Goal: Find contact information: Find contact information

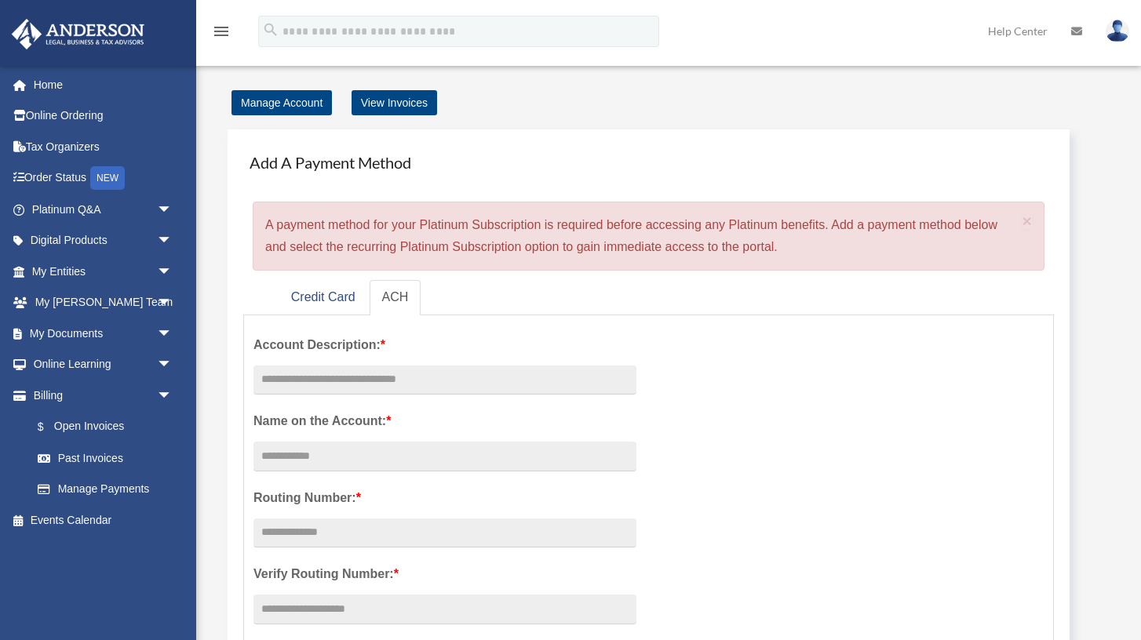
click at [1121, 34] on img at bounding box center [1118, 31] width 24 height 23
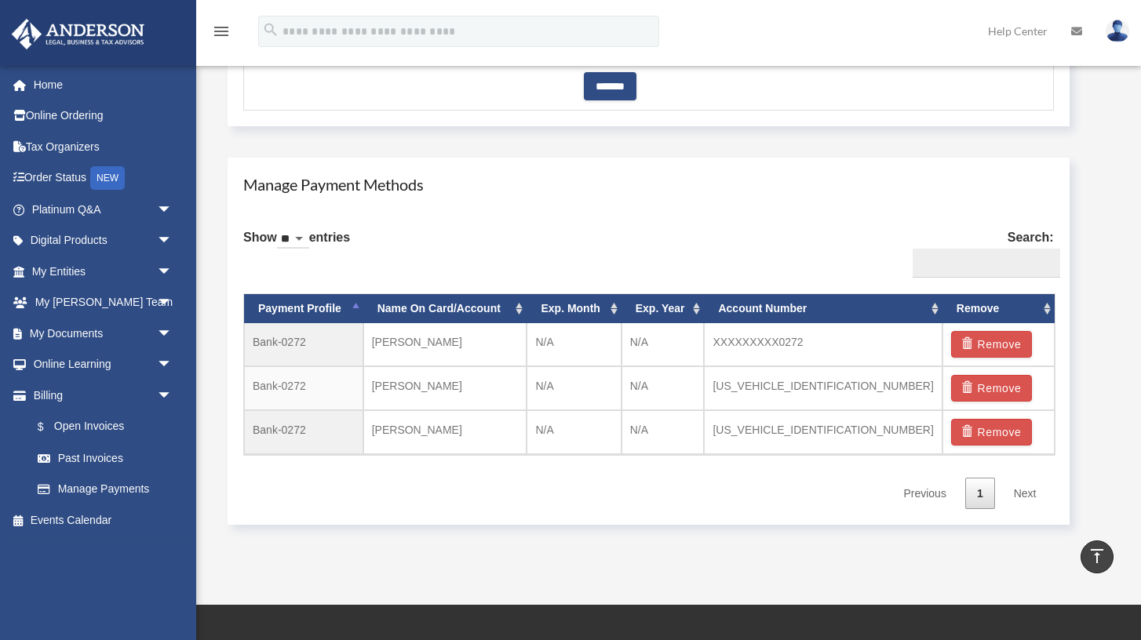
scroll to position [799, 0]
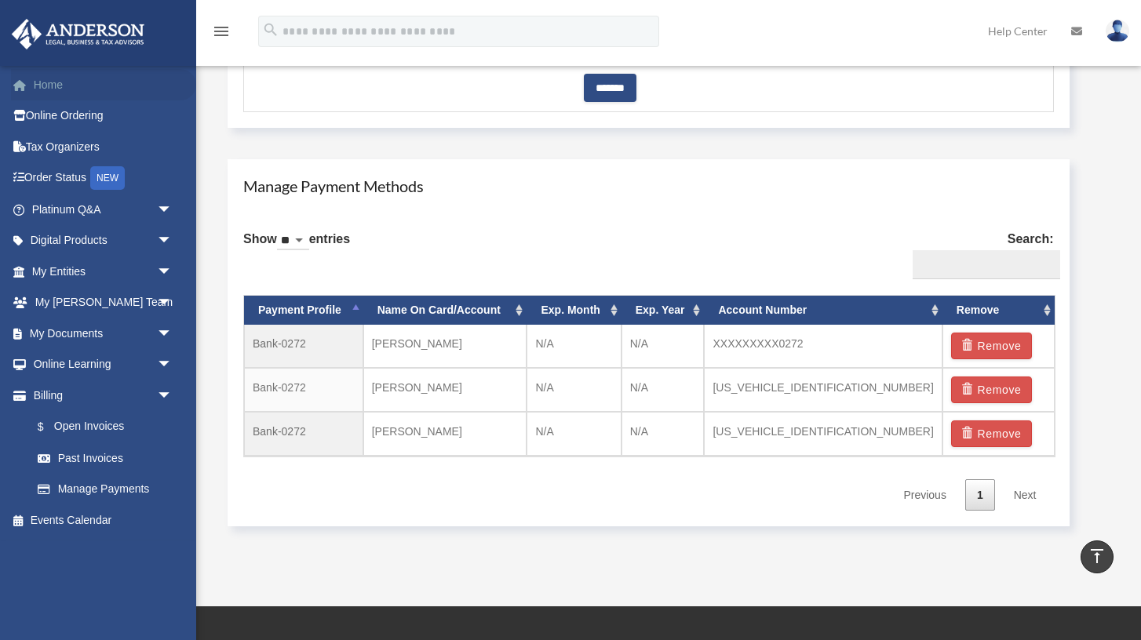
click at [59, 84] on link "Home" at bounding box center [103, 84] width 185 height 31
click at [61, 182] on link "Order Status NEW" at bounding box center [103, 178] width 185 height 32
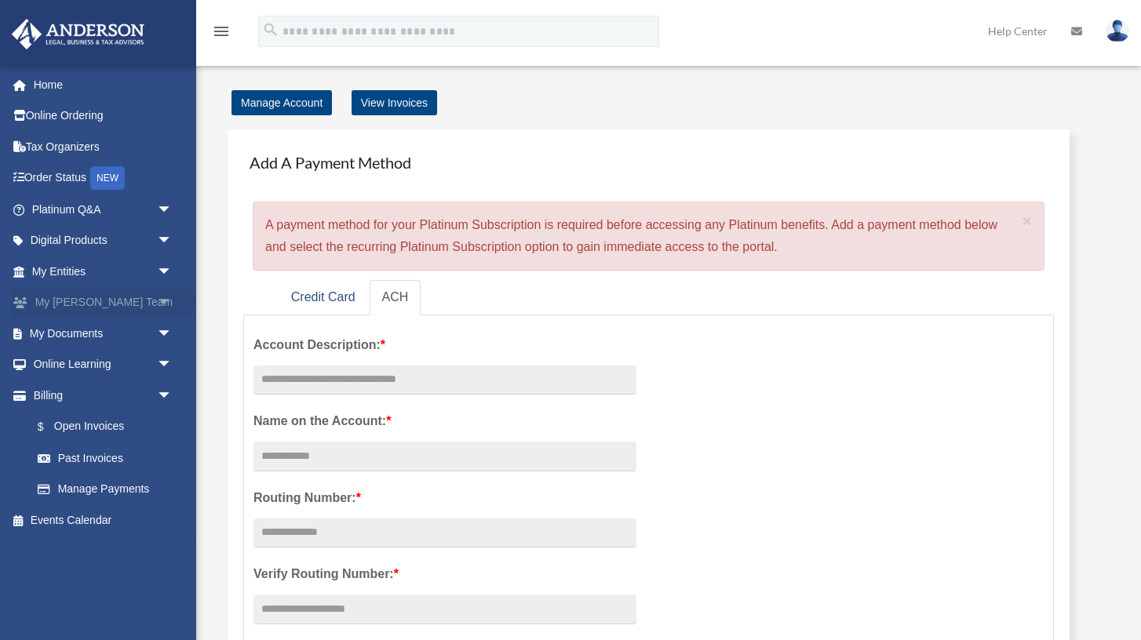
click at [87, 308] on link "My Anderson Team arrow_drop_down" at bounding box center [103, 302] width 185 height 31
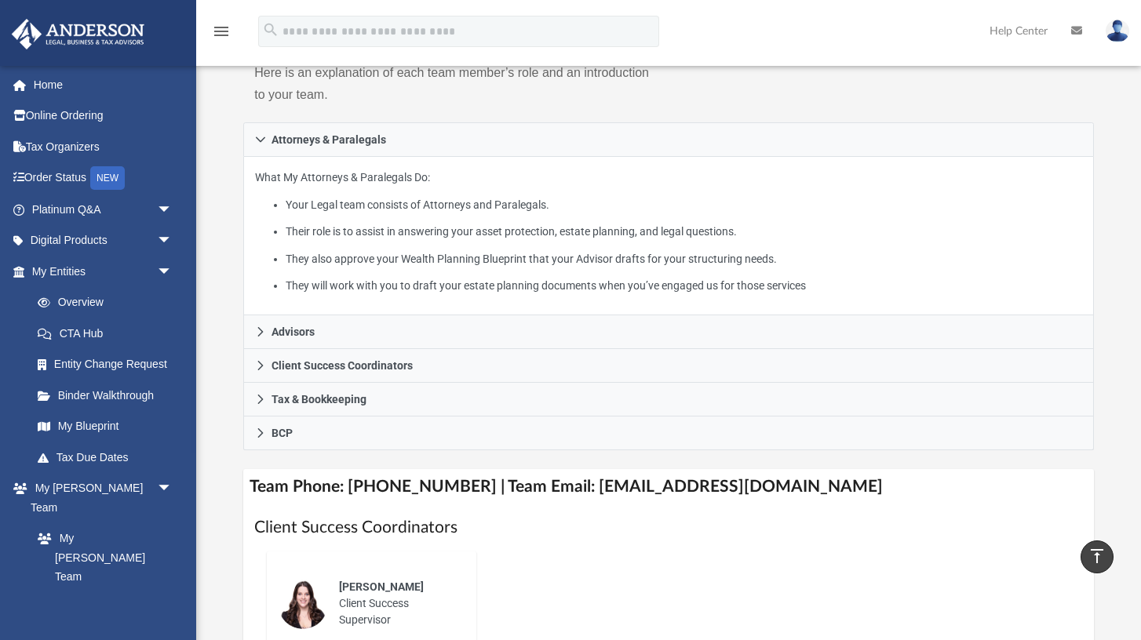
scroll to position [209, 0]
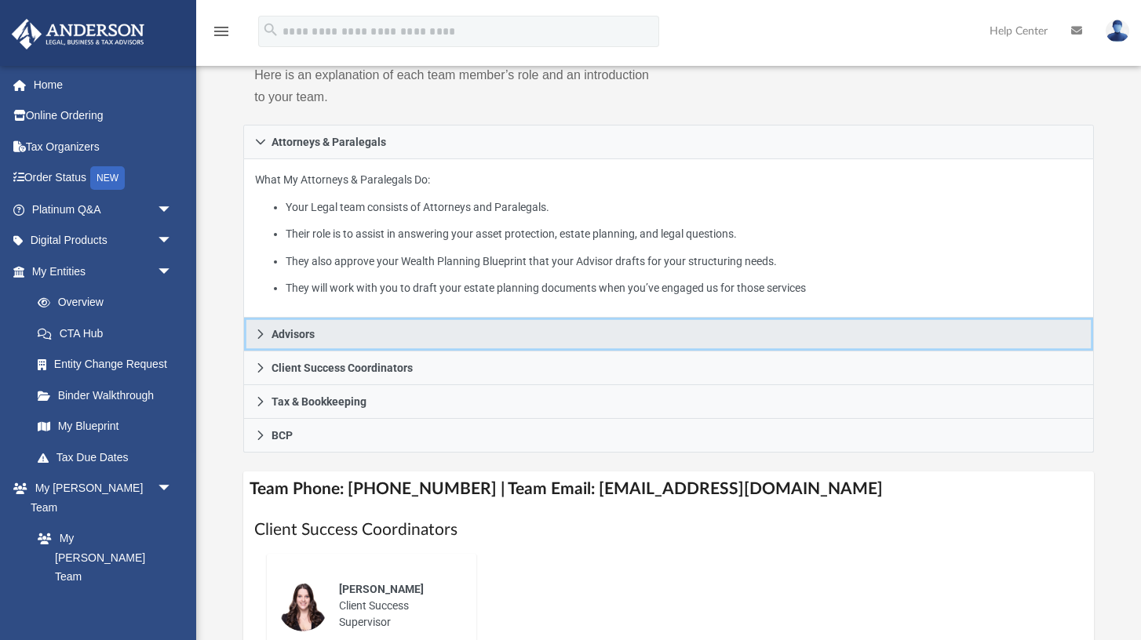
click at [260, 339] on icon at bounding box center [260, 334] width 5 height 9
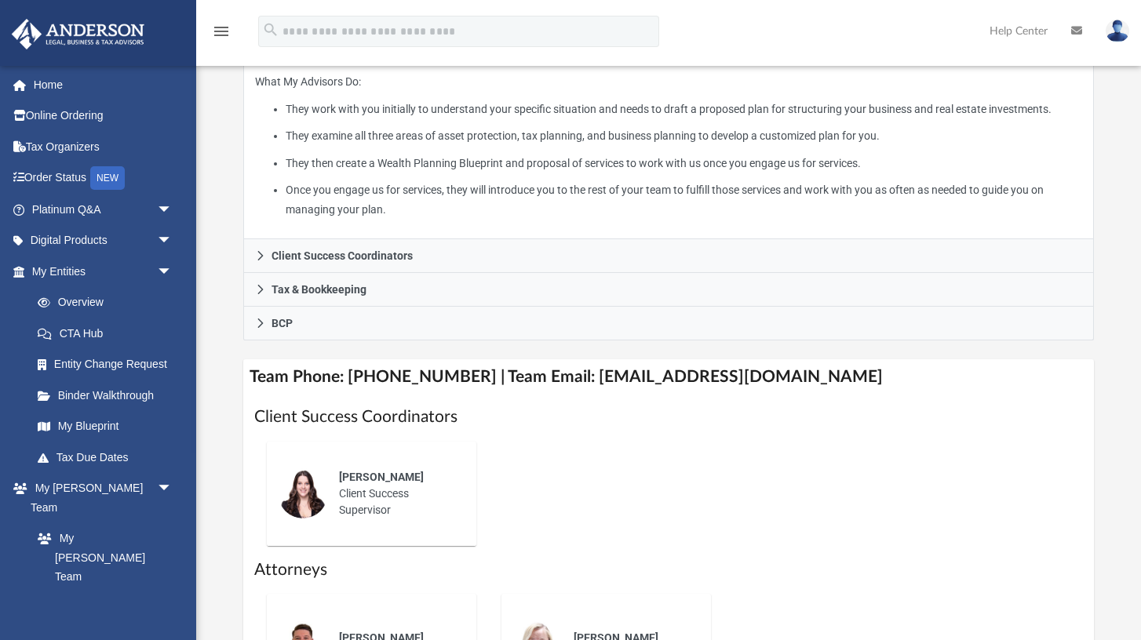
scroll to position [343, 0]
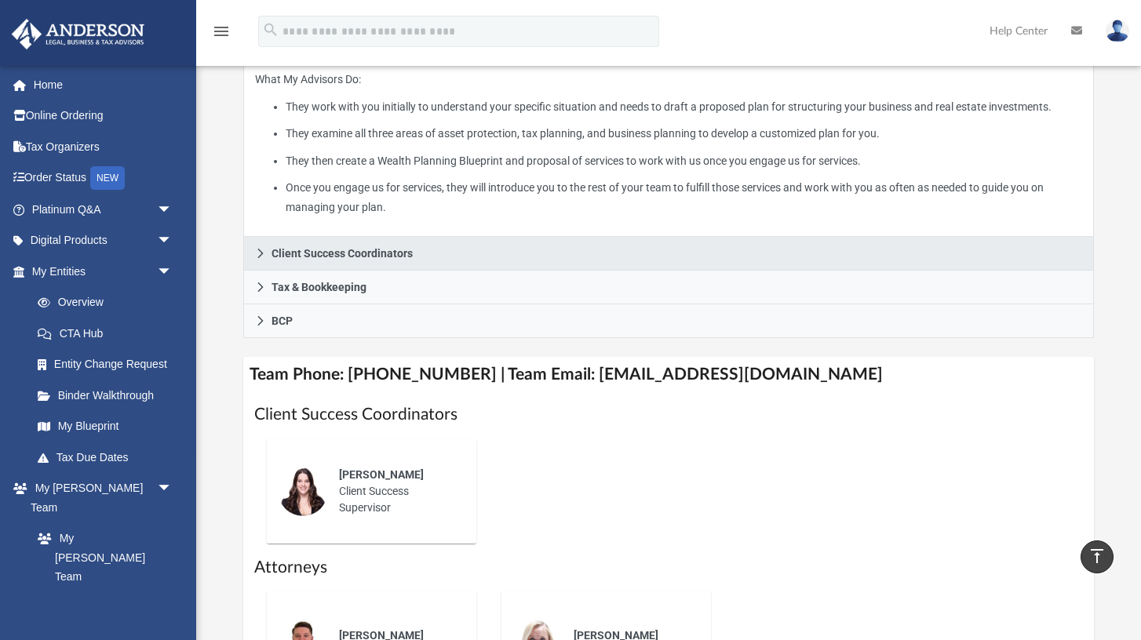
click at [262, 259] on icon at bounding box center [260, 253] width 11 height 11
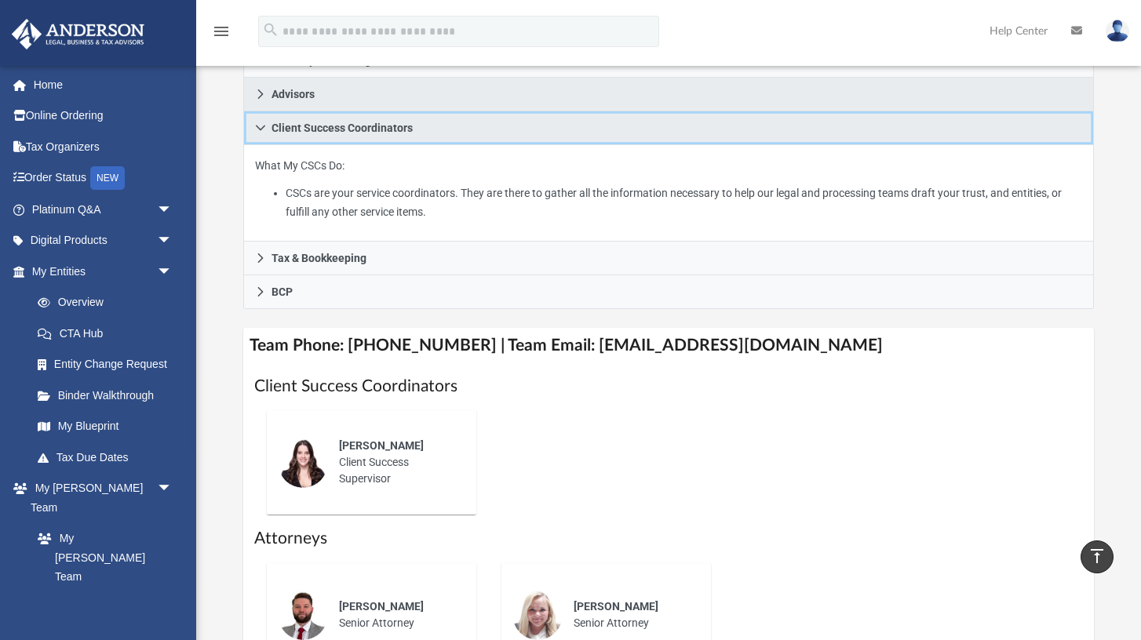
scroll to position [283, 0]
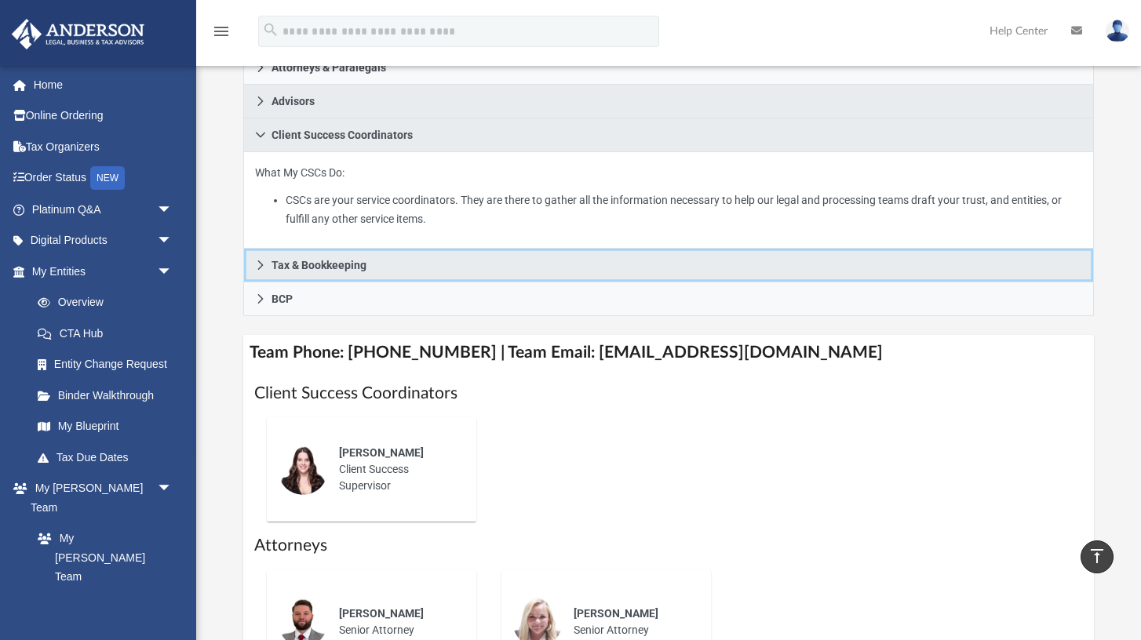
click at [261, 271] on icon at bounding box center [260, 265] width 11 height 11
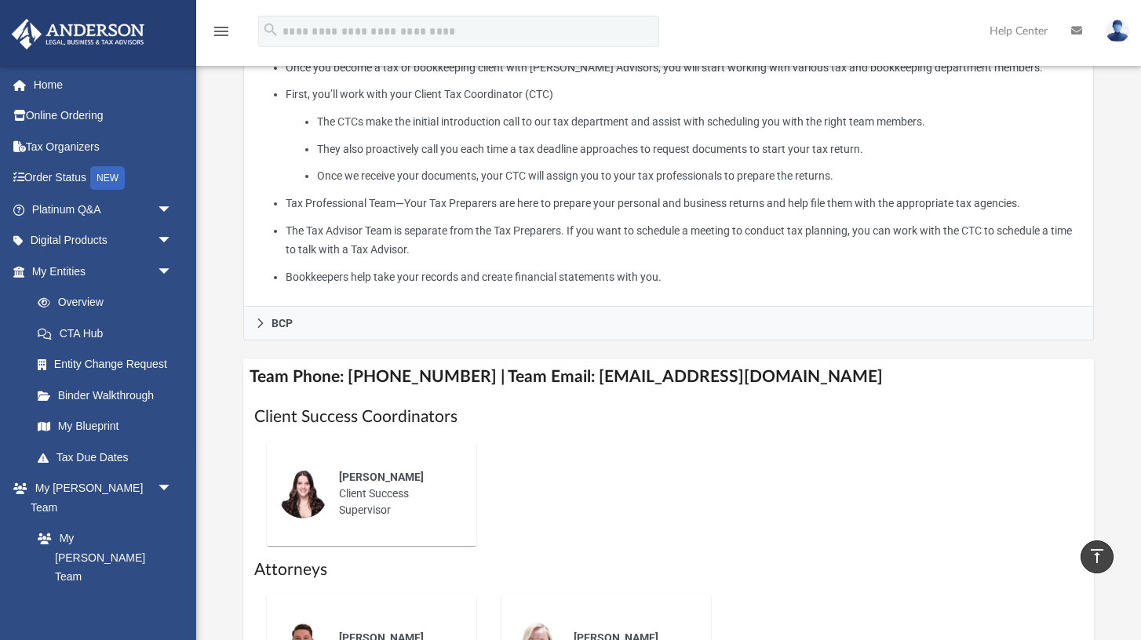
scroll to position [514, 0]
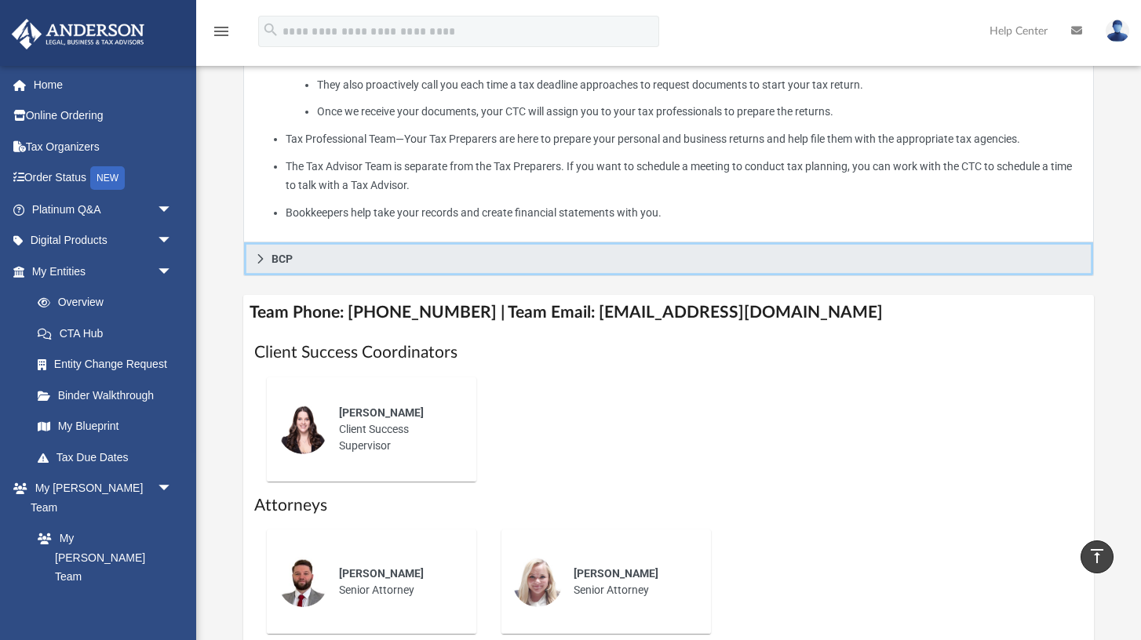
click at [261, 264] on icon at bounding box center [260, 258] width 11 height 11
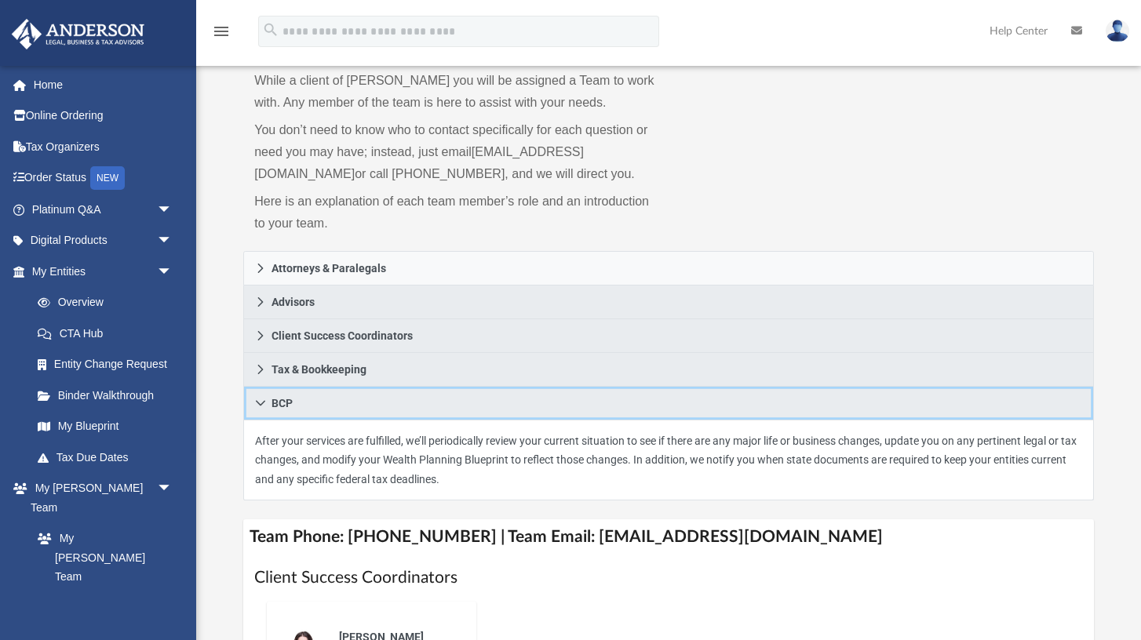
scroll to position [0, 0]
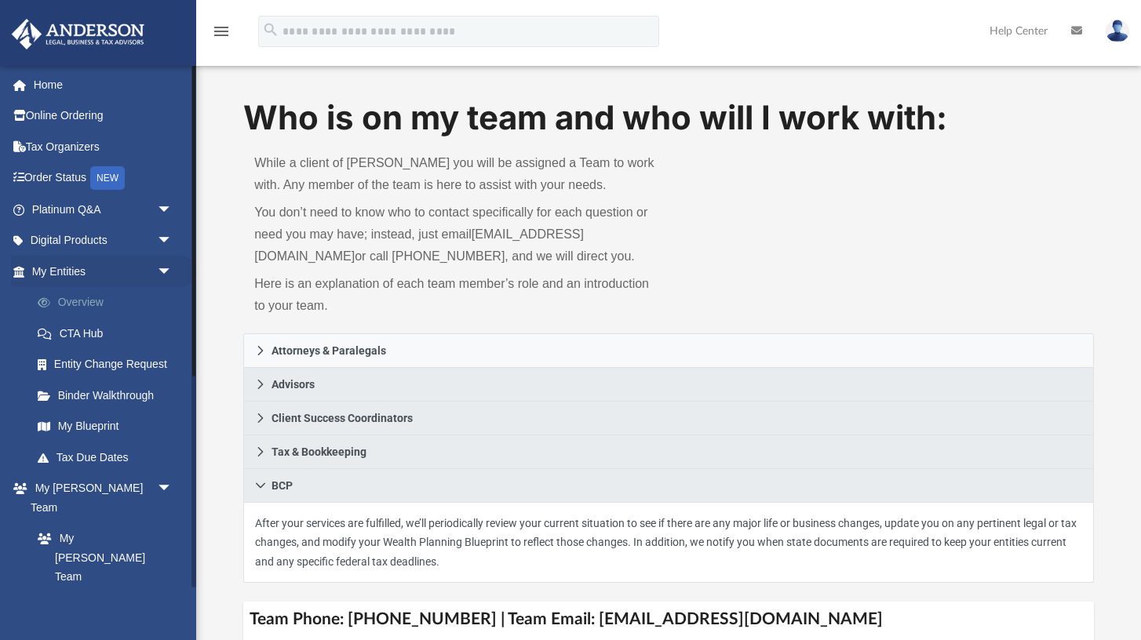
click at [97, 308] on link "Overview" at bounding box center [109, 302] width 174 height 31
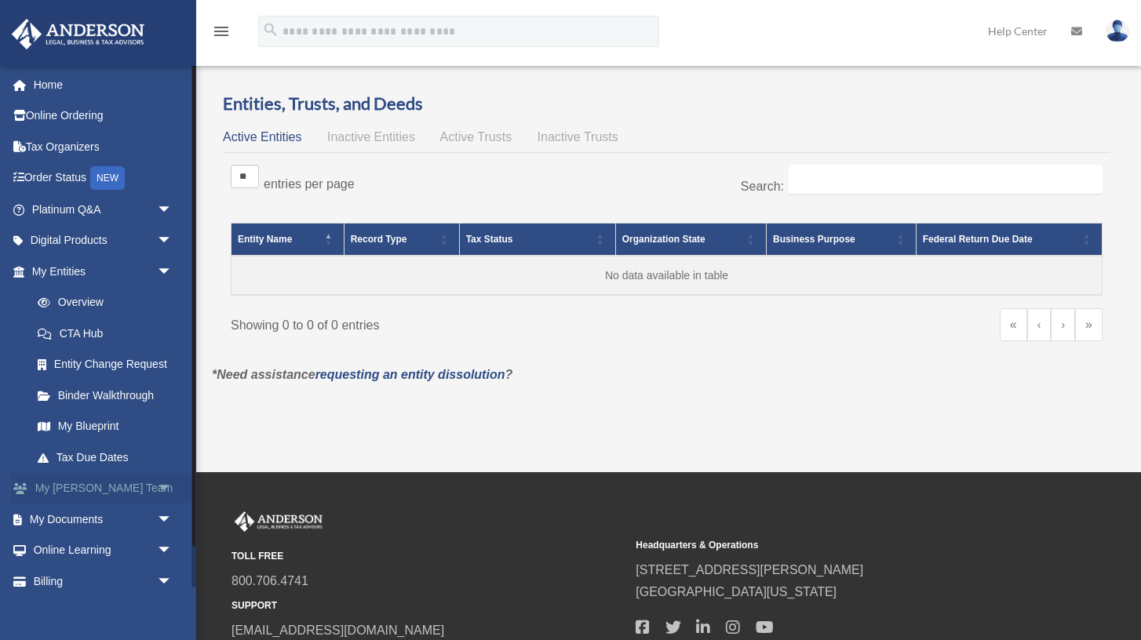
click at [100, 485] on link "My Anderson Team arrow_drop_down" at bounding box center [103, 488] width 185 height 31
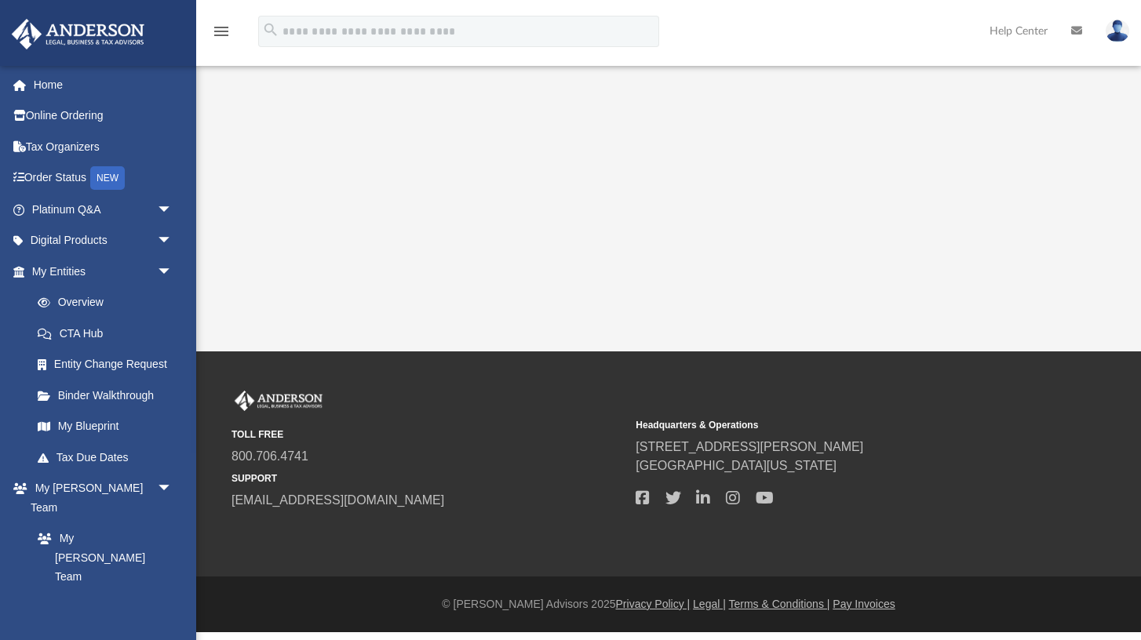
click at [158, 523] on link "My [PERSON_NAME] Team" at bounding box center [101, 558] width 159 height 70
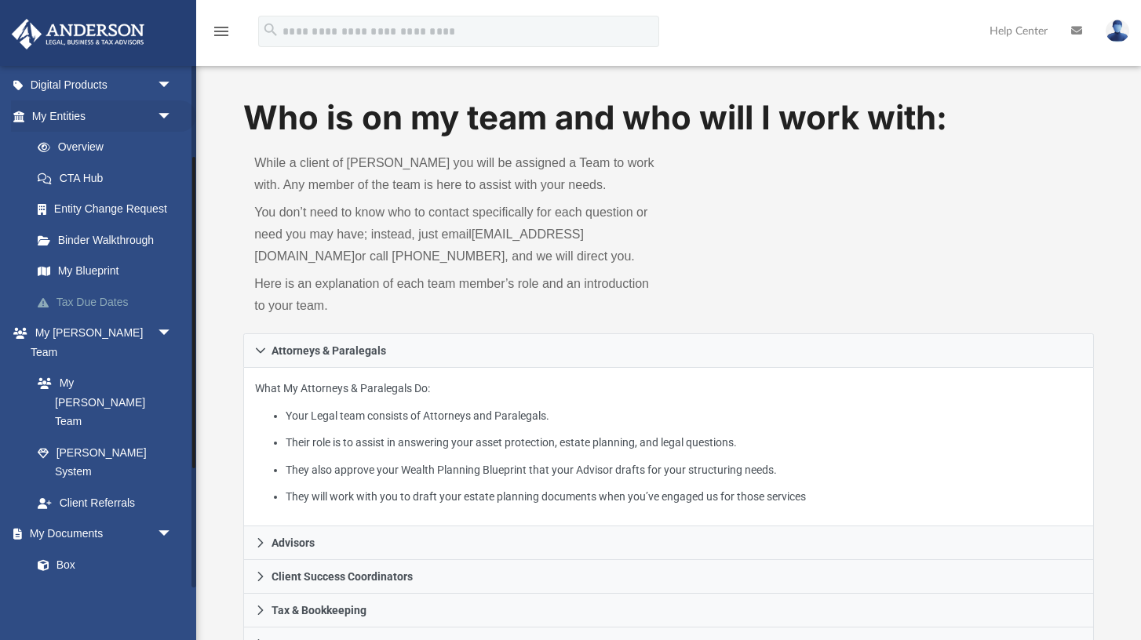
scroll to position [157, 0]
click at [68, 548] on link "Box" at bounding box center [109, 563] width 174 height 31
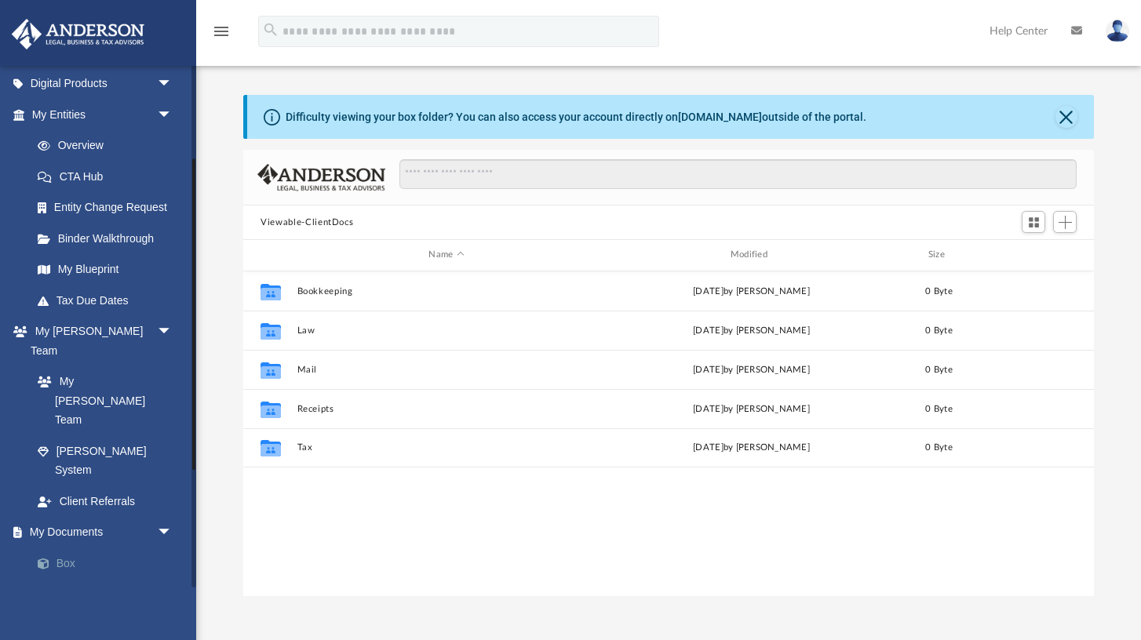
scroll to position [356, 850]
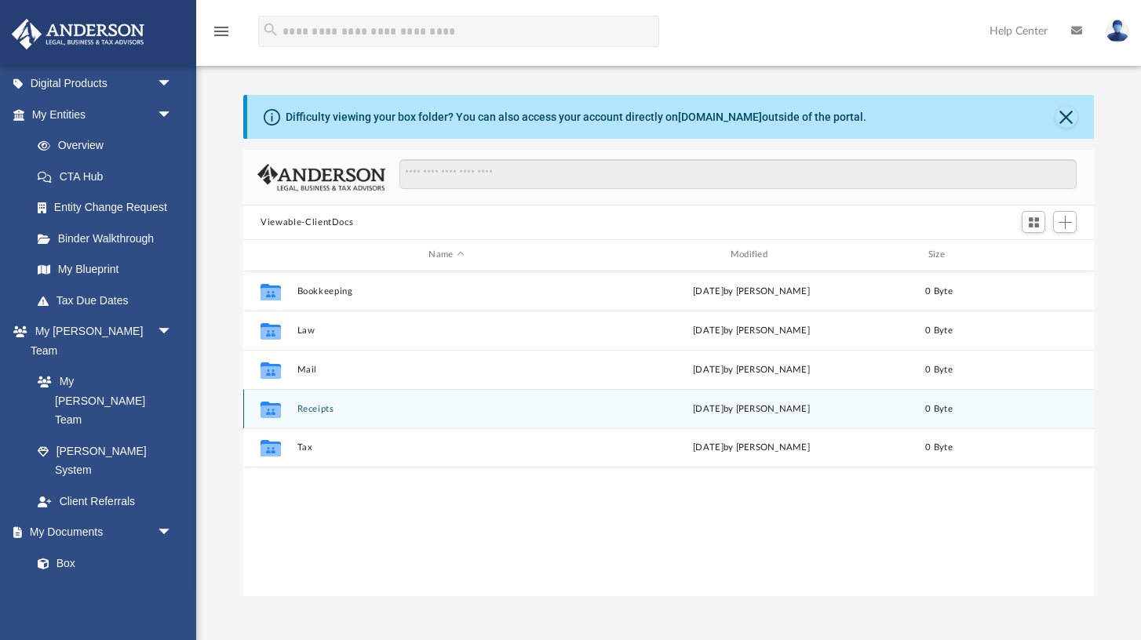
click at [312, 408] on button "Receipts" at bounding box center [446, 409] width 298 height 10
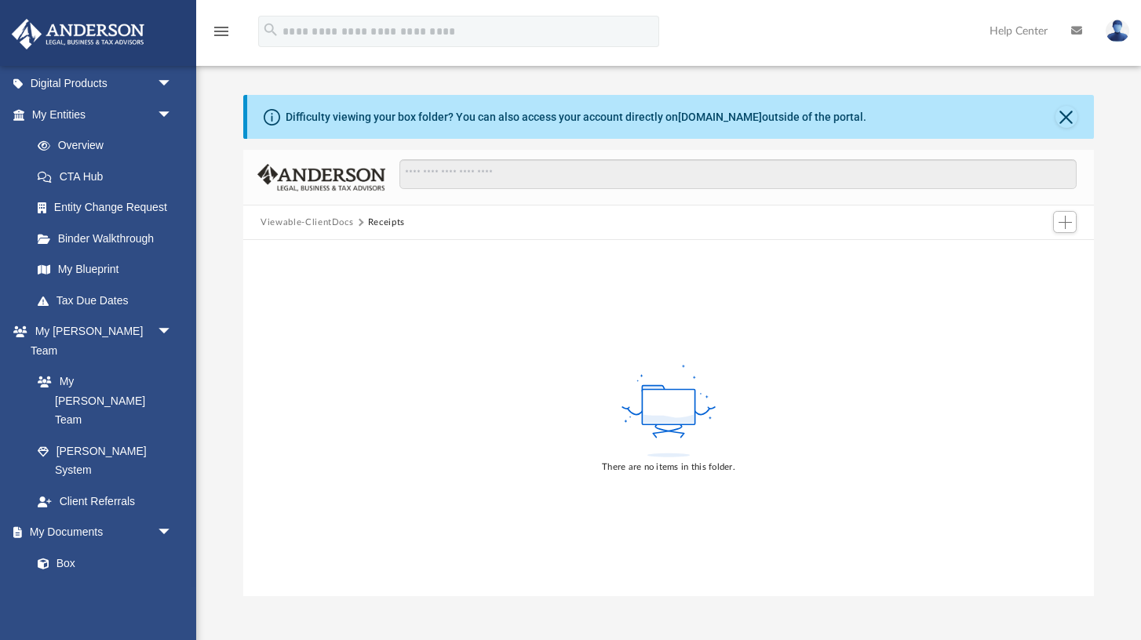
click at [297, 228] on button "Viewable-ClientDocs" at bounding box center [307, 223] width 93 height 14
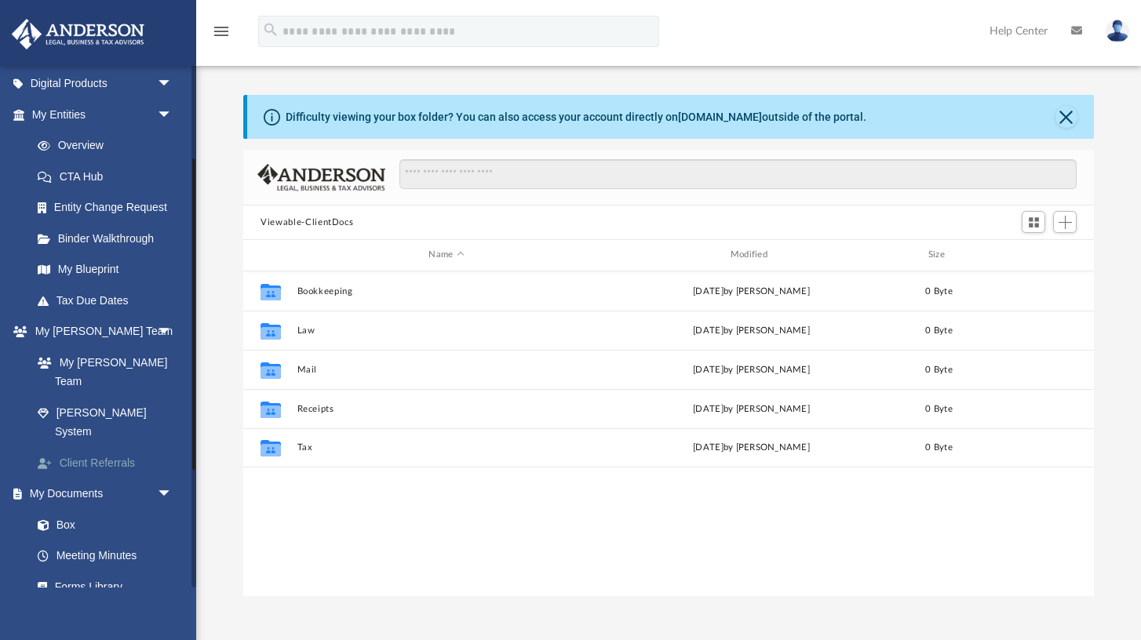
click at [118, 447] on link "Client Referrals" at bounding box center [109, 462] width 174 height 31
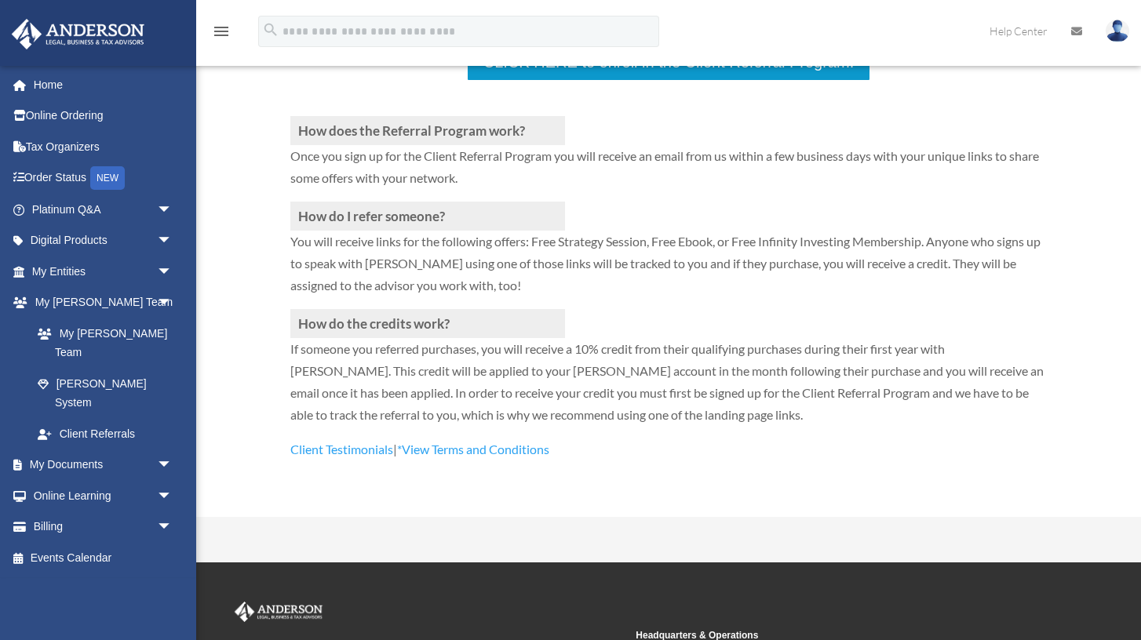
scroll to position [359, 0]
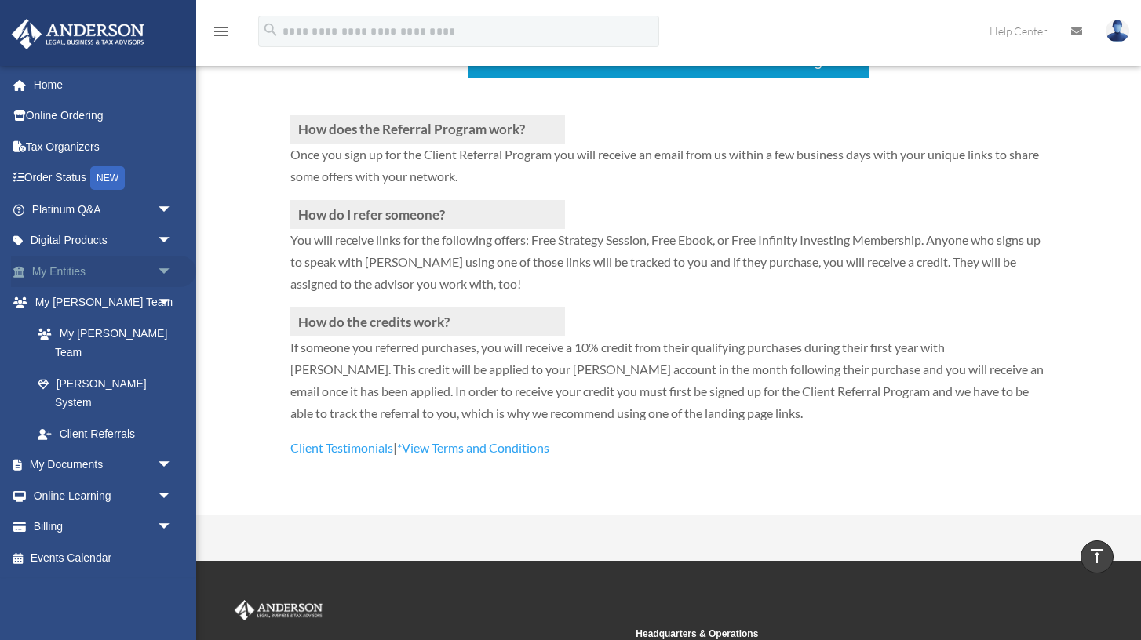
click at [70, 270] on link "My Entities arrow_drop_down" at bounding box center [103, 271] width 185 height 31
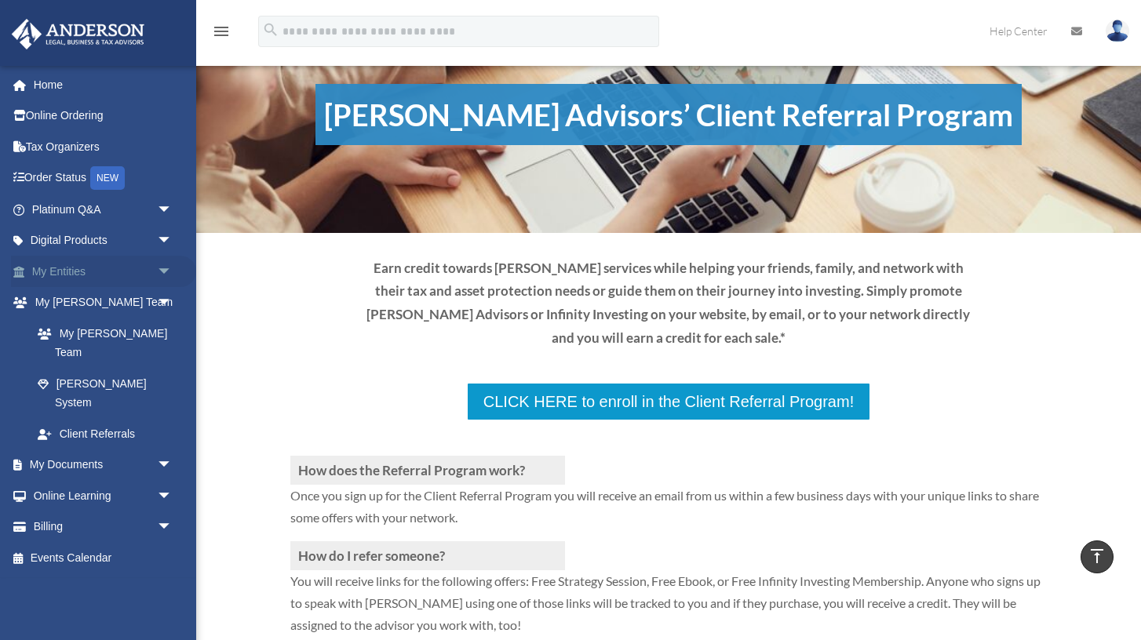
scroll to position [9, 0]
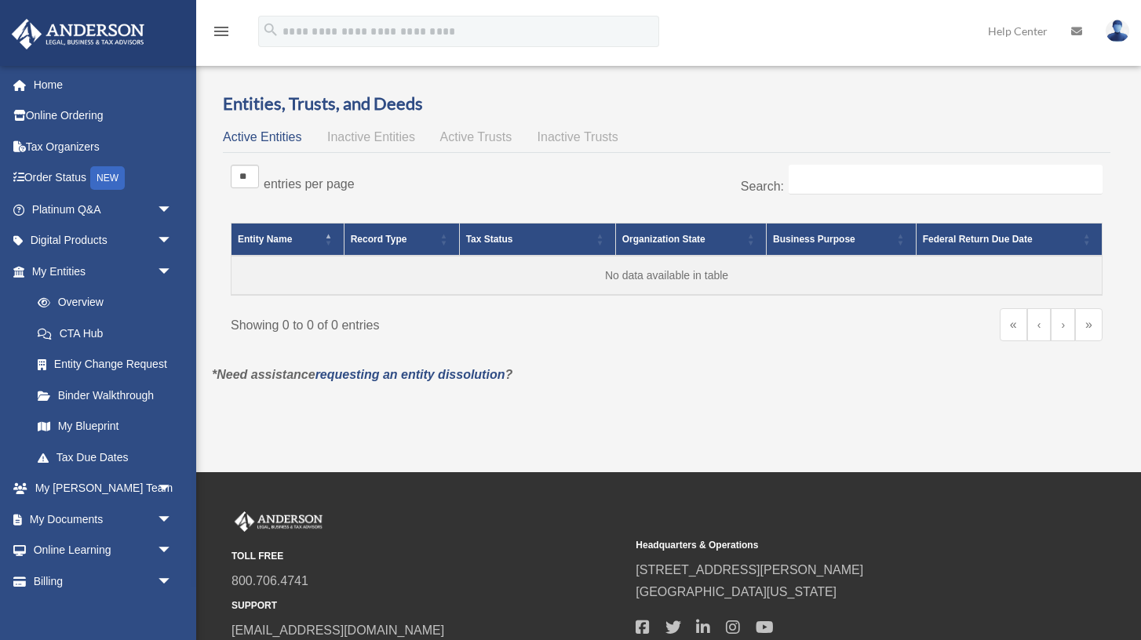
click at [1077, 28] on icon at bounding box center [1076, 31] width 11 height 11
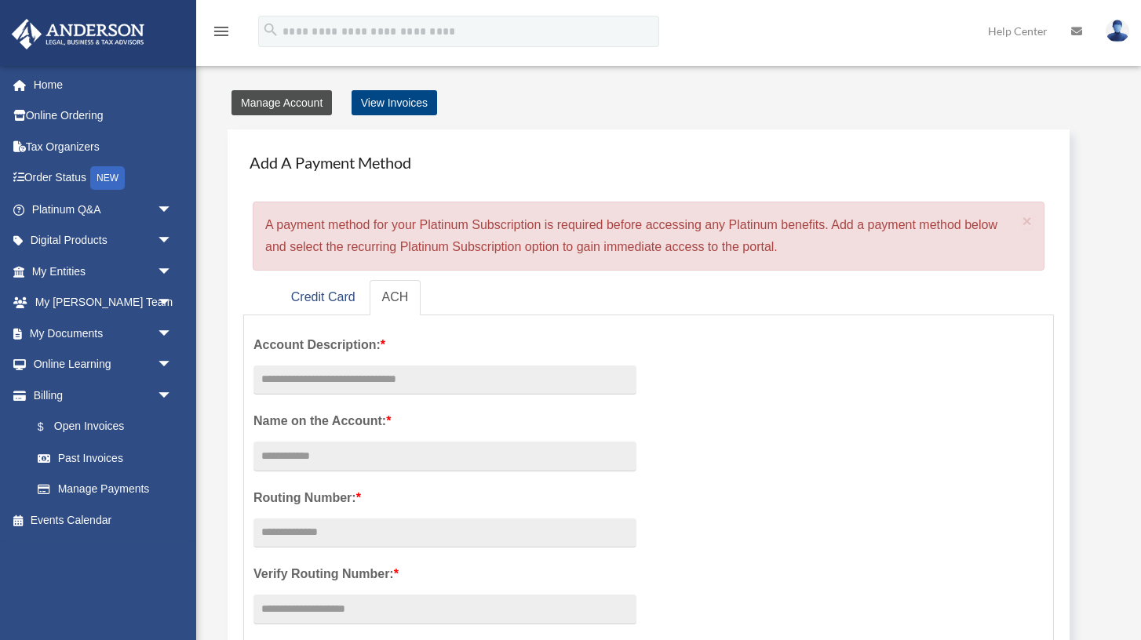
click at [290, 102] on link "Manage Account" at bounding box center [282, 102] width 100 height 25
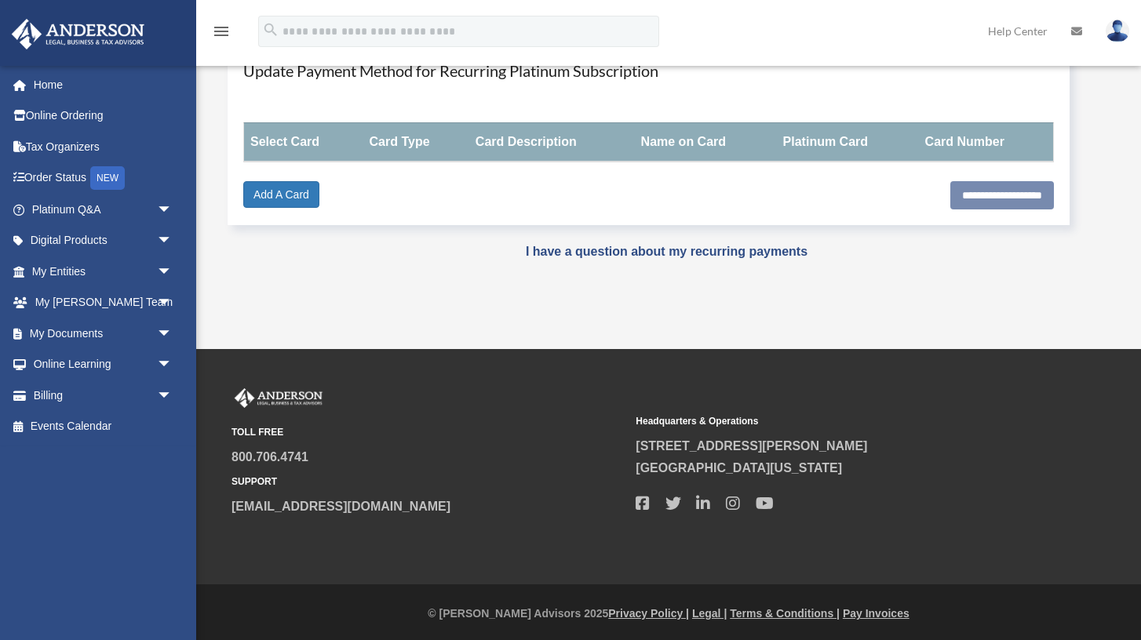
scroll to position [214, 0]
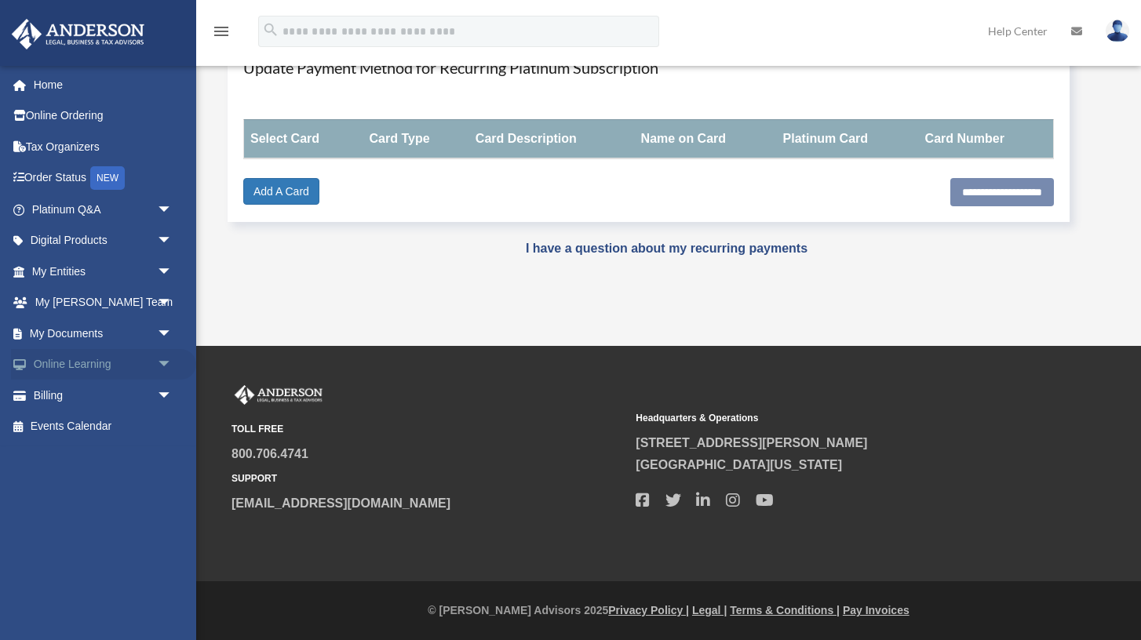
click at [84, 370] on link "Online Learning arrow_drop_down" at bounding box center [103, 364] width 185 height 31
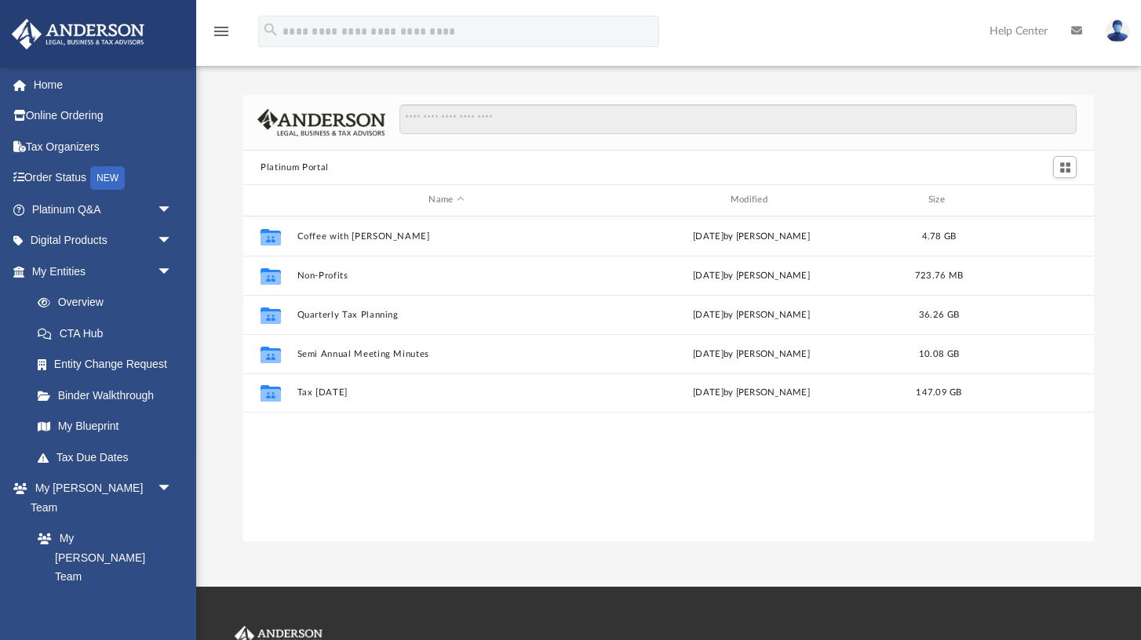
scroll to position [356, 850]
click at [1024, 37] on link "Help Center" at bounding box center [1019, 31] width 82 height 62
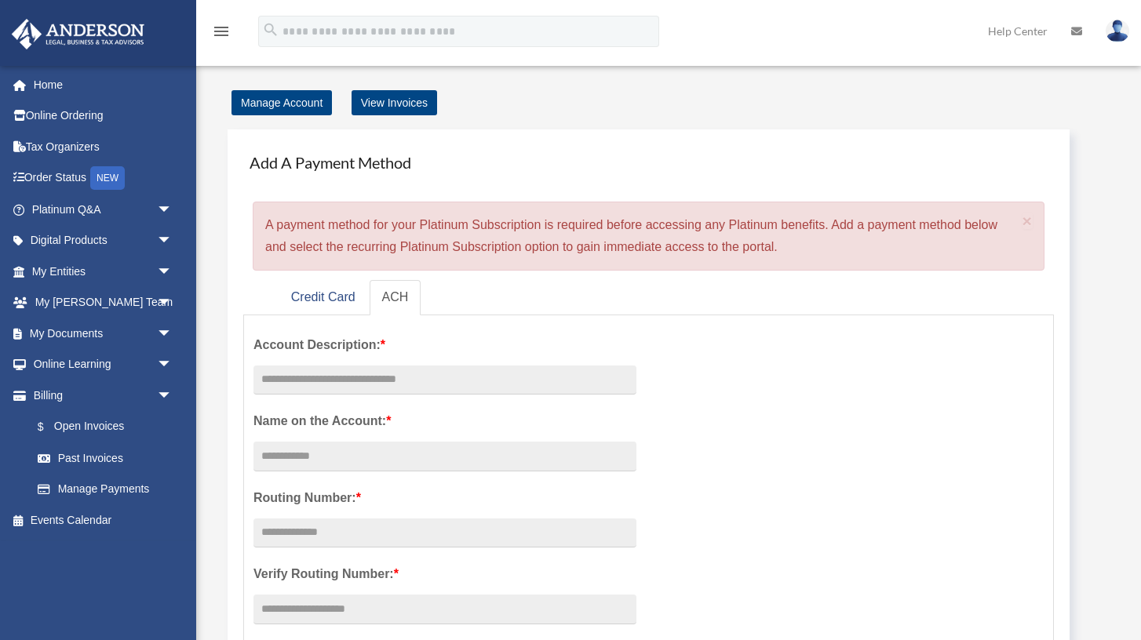
click at [1081, 33] on icon at bounding box center [1076, 31] width 11 height 11
click at [88, 308] on link "My Anderson Team arrow_drop_down" at bounding box center [103, 302] width 185 height 31
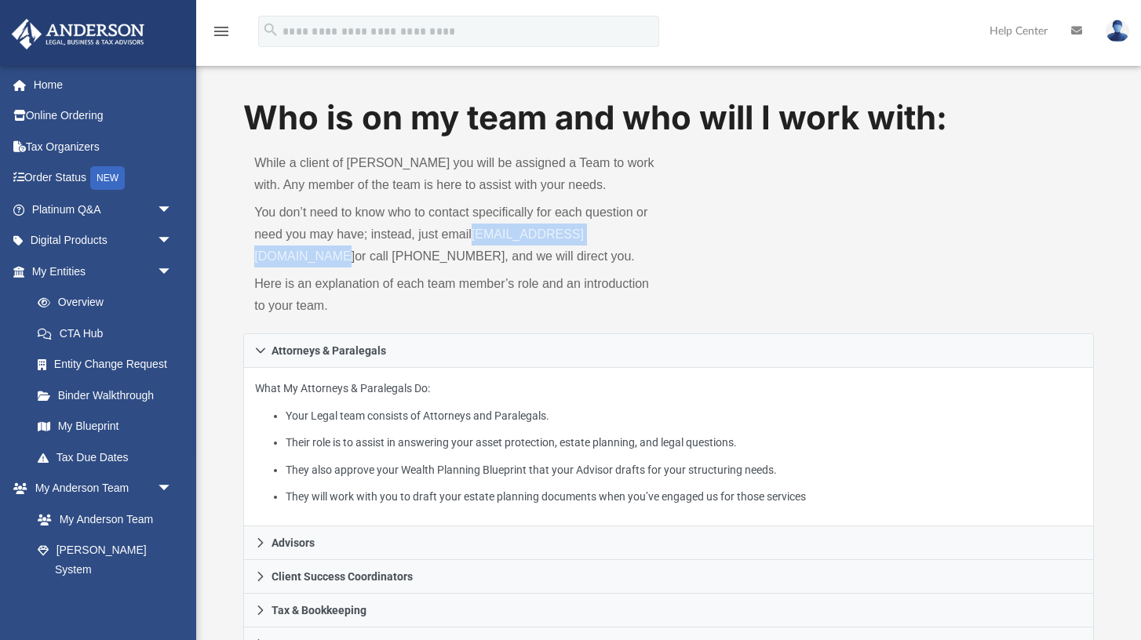
drag, startPoint x: 251, startPoint y: 257, endPoint x: 439, endPoint y: 257, distance: 188.3
click at [439, 257] on div "While a client of [PERSON_NAME] you will be assigned a Team to work with. Any m…" at bounding box center [455, 237] width 425 height 192
copy link "[EMAIL_ADDRESS][DOMAIN_NAME]"
